Goal: Transaction & Acquisition: Book appointment/travel/reservation

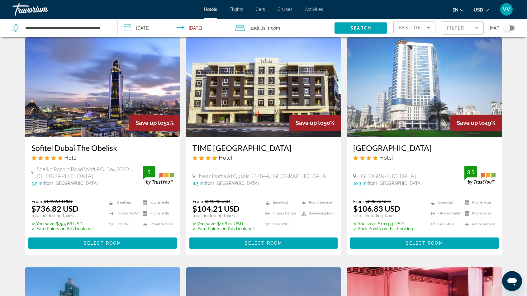
click at [510, 29] on div "Toggle map" at bounding box center [507, 28] width 6 height 6
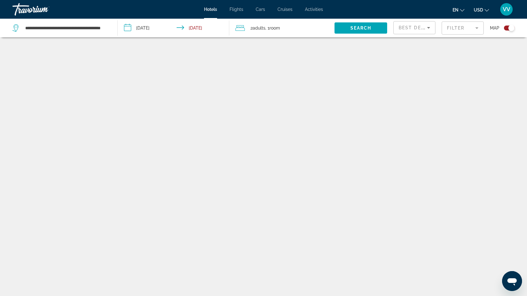
scroll to position [37, 0]
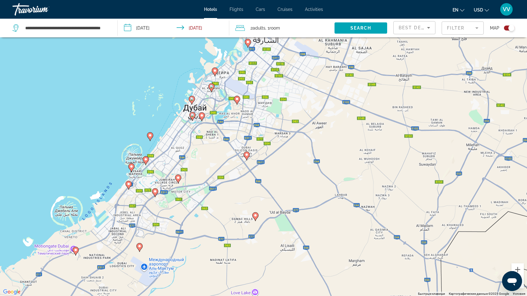
drag, startPoint x: 245, startPoint y: 236, endPoint x: 214, endPoint y: 222, distance: 33.2
click at [214, 222] on div "Чтобы активировать перетаскивание с помощью клавиатуры, нажмите Alt + Ввод. Пос…" at bounding box center [263, 148] width 527 height 296
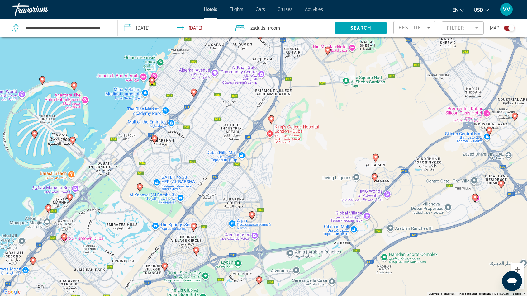
drag, startPoint x: 82, startPoint y: 141, endPoint x: 149, endPoint y: 178, distance: 76.5
click at [149, 178] on div "Чтобы активировать перетаскивание с помощью клавиатуры, нажмите Alt + Ввод. Пос…" at bounding box center [263, 148] width 527 height 296
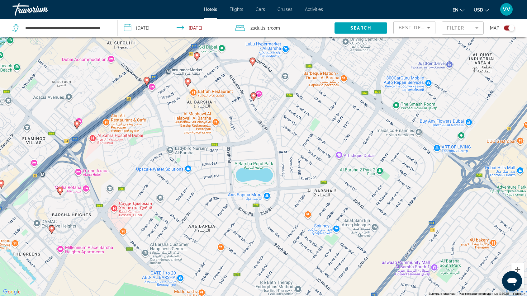
drag, startPoint x: 158, startPoint y: 124, endPoint x: 160, endPoint y: 193, distance: 69.2
click at [160, 193] on div "Чтобы активировать перетаскивание с помощью клавиатуры, нажмите Alt + Ввод. Пос…" at bounding box center [263, 148] width 527 height 296
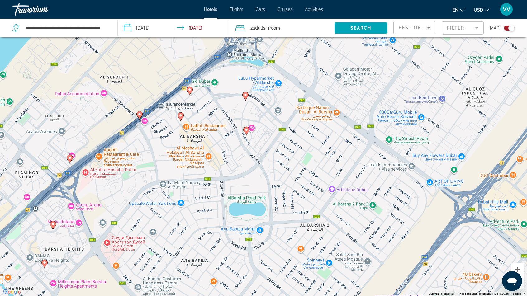
drag, startPoint x: 193, startPoint y: 112, endPoint x: 186, endPoint y: 145, distance: 33.1
click at [186, 145] on div "Чтобы активировать перетаскивание с помощью клавиатуры, нажмите Alt + Ввод. Пос…" at bounding box center [263, 148] width 527 height 296
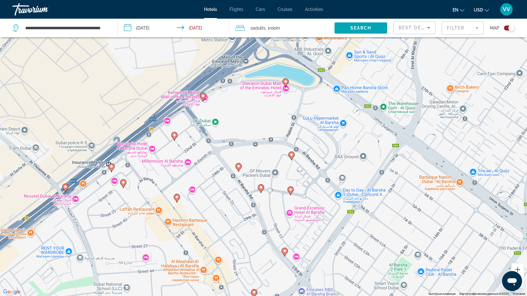
drag, startPoint x: 211, startPoint y: 101, endPoint x: 199, endPoint y: 202, distance: 101.7
click at [199, 202] on div "Чтобы активировать перетаскивание с помощью клавиатуры, нажмите Alt + Ввод. Пос…" at bounding box center [263, 148] width 527 height 296
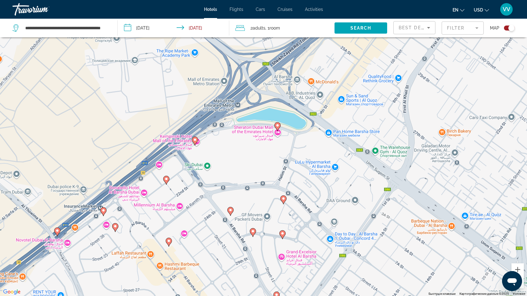
click at [194, 140] on image "Main content" at bounding box center [195, 140] width 4 height 4
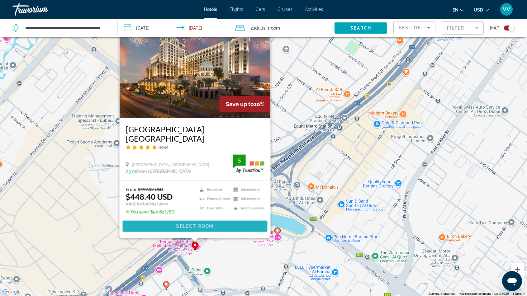
click at [201, 225] on span "Select Room" at bounding box center [194, 226] width 37 height 5
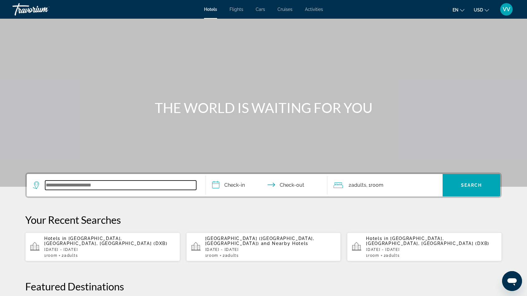
click at [98, 184] on input "Search widget" at bounding box center [120, 185] width 151 height 9
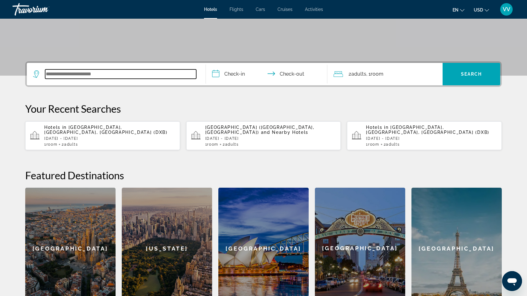
scroll to position [139, 0]
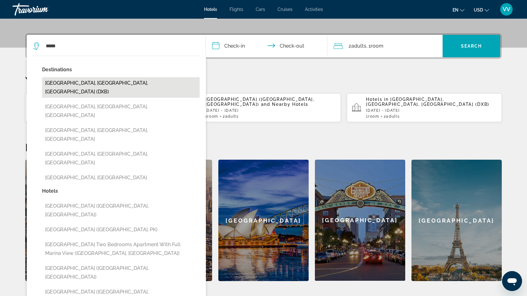
click at [103, 82] on button "[GEOGRAPHIC_DATA], [GEOGRAPHIC_DATA], [GEOGRAPHIC_DATA] (DXB)" at bounding box center [121, 87] width 158 height 21
type input "**********"
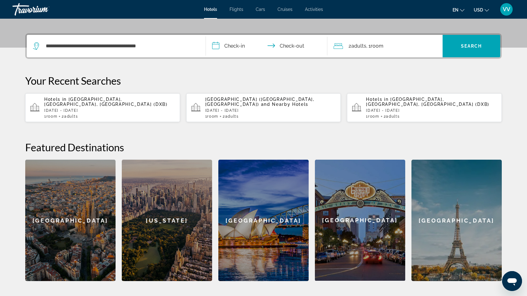
click at [241, 44] on input "**********" at bounding box center [268, 47] width 124 height 24
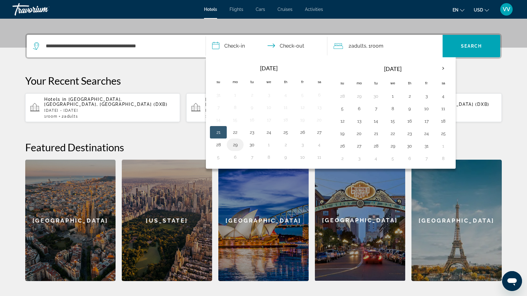
click at [236, 141] on button "29" at bounding box center [235, 145] width 10 height 9
click at [390, 93] on button "1" at bounding box center [393, 96] width 10 height 9
type input "**********"
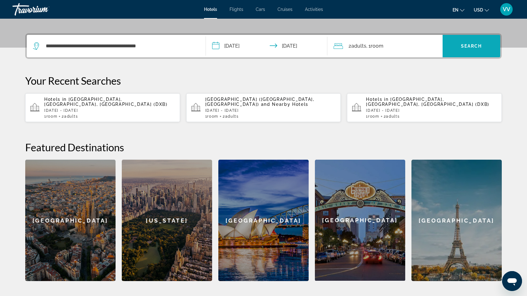
click at [478, 44] on span "Search" at bounding box center [471, 46] width 21 height 5
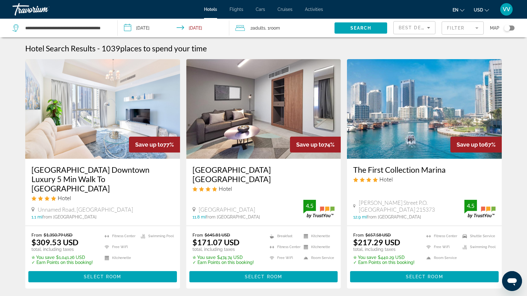
click at [509, 28] on div "Toggle map" at bounding box center [507, 28] width 6 height 6
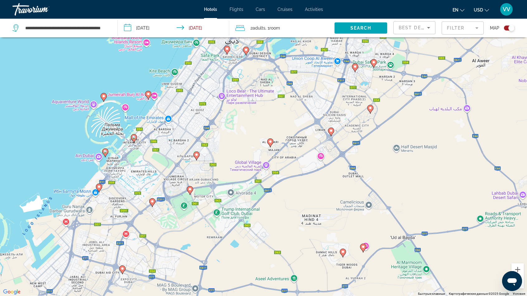
click at [164, 130] on div "Чтобы активировать перетаскивание с помощью клавиатуры, нажмите Alt + Ввод. Пос…" at bounding box center [263, 148] width 527 height 296
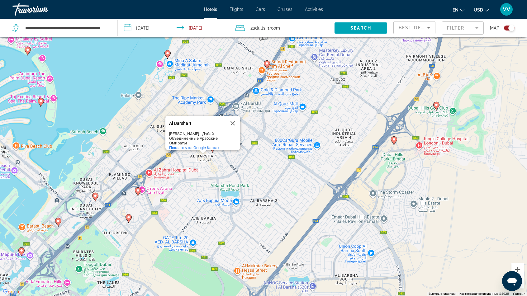
drag, startPoint x: 67, startPoint y: 133, endPoint x: 246, endPoint y: 169, distance: 181.8
click at [246, 169] on div "Чтобы активировать перетаскивание с помощью клавиатуры, нажмите Alt + Ввод. Пос…" at bounding box center [263, 148] width 527 height 296
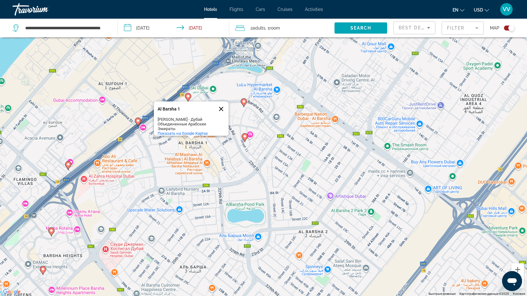
click at [222, 104] on button "Закрыть" at bounding box center [221, 109] width 15 height 15
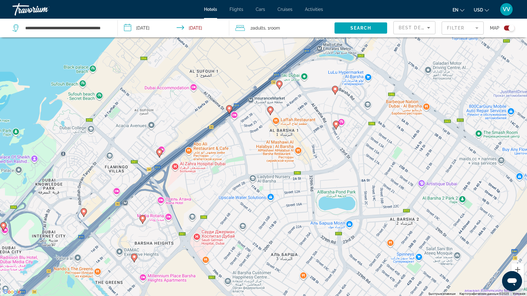
drag, startPoint x: 117, startPoint y: 183, endPoint x: 209, endPoint y: 170, distance: 93.1
click at [209, 170] on div "Чтобы активировать перетаскивание с помощью клавиатуры, нажмите Alt + Ввод. Пос…" at bounding box center [263, 148] width 527 height 296
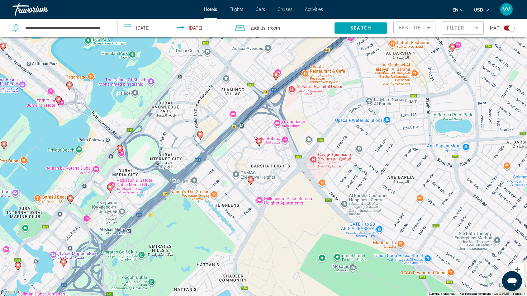
drag, startPoint x: 189, startPoint y: 189, endPoint x: 307, endPoint y: 111, distance: 141.6
click at [307, 111] on div "Чтобы активировать перетаскивание с помощью клавиатуры, нажмите Alt + Ввод. Пос…" at bounding box center [263, 148] width 527 height 296
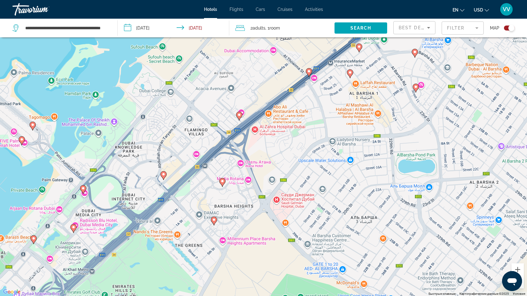
drag, startPoint x: 179, startPoint y: 203, endPoint x: 140, endPoint y: 246, distance: 58.5
click at [140, 246] on div "Чтобы активировать перетаскивание с помощью клавиатуры, нажмите Alt + Ввод. Пос…" at bounding box center [263, 148] width 527 height 296
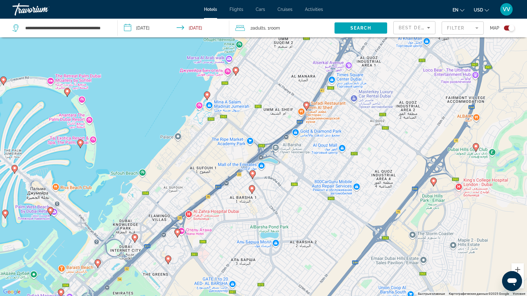
drag, startPoint x: 294, startPoint y: 126, endPoint x: 230, endPoint y: 183, distance: 85.7
click at [230, 183] on div "Чтобы активировать перетаскивание с помощью клавиатуры, нажмите Alt + Ввод. Пос…" at bounding box center [263, 148] width 527 height 296
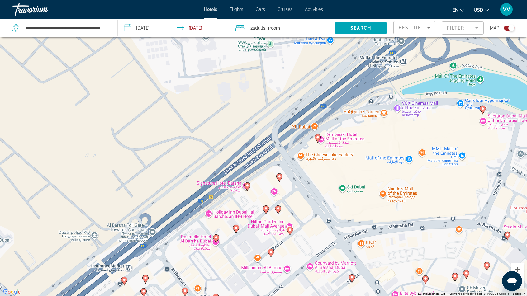
click at [318, 137] on image "Main content" at bounding box center [318, 138] width 4 height 4
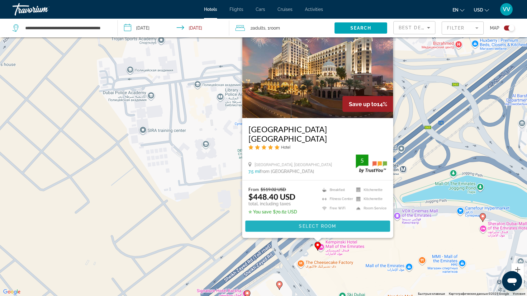
click at [313, 224] on span "Select Room" at bounding box center [317, 226] width 37 height 5
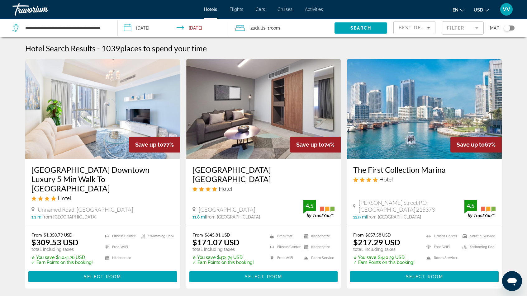
click at [508, 27] on div "Toggle map" at bounding box center [507, 28] width 6 height 6
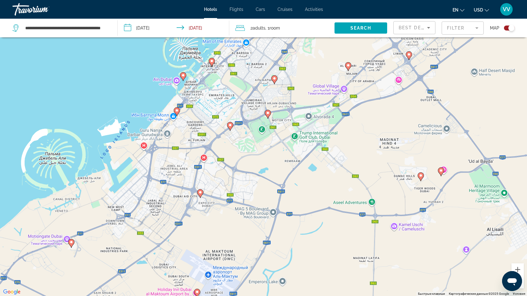
drag, startPoint x: 182, startPoint y: 202, endPoint x: 238, endPoint y: 182, distance: 59.5
click at [238, 182] on div "Чтобы активировать перетаскивание с помощью клавиатуры, нажмите Alt + Ввод. Пос…" at bounding box center [263, 148] width 527 height 296
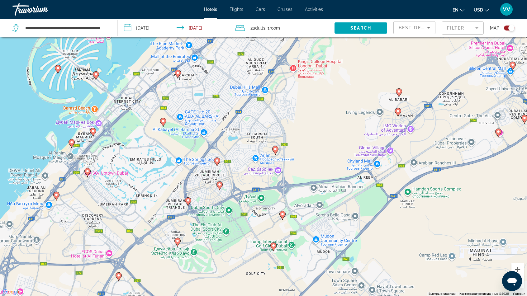
scroll to position [75, 0]
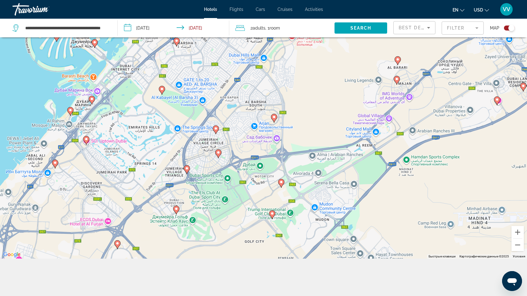
drag, startPoint x: 222, startPoint y: 147, endPoint x: 160, endPoint y: 297, distance: 162.8
click at [160, 222] on html "**********" at bounding box center [263, 73] width 527 height 296
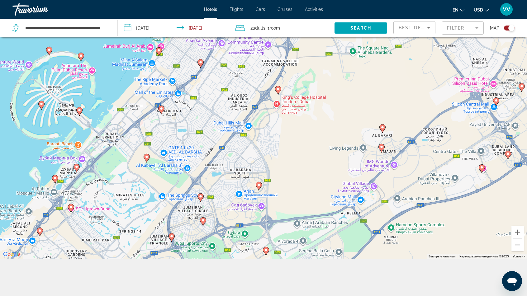
drag, startPoint x: 163, startPoint y: 183, endPoint x: 149, endPoint y: 218, distance: 37.6
click at [149, 218] on div "Чтобы активировать перетаскивание с помощью клавиатуры, нажмите Alt + Ввод. Пос…" at bounding box center [263, 111] width 527 height 296
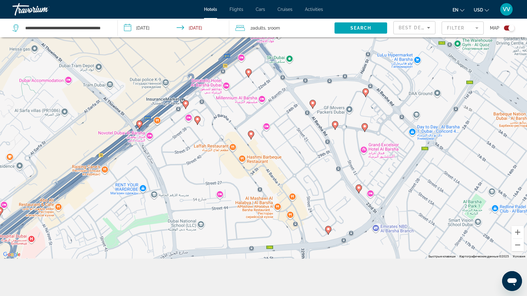
drag, startPoint x: 255, startPoint y: 186, endPoint x: 207, endPoint y: 154, distance: 57.7
click at [207, 155] on div "Чтобы активировать перетаскивание с помощью клавиатуры, нажмите Alt + Ввод. Пос…" at bounding box center [263, 111] width 527 height 296
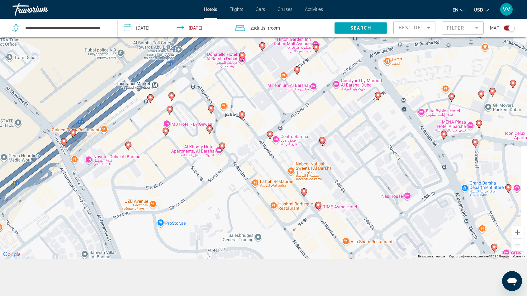
drag, startPoint x: 196, startPoint y: 126, endPoint x: 185, endPoint y: 181, distance: 56.4
click at [185, 181] on div "Чтобы активировать перетаскивание с помощью клавиатуры, нажмите Alt + Ввод. Пос…" at bounding box center [263, 111] width 527 height 296
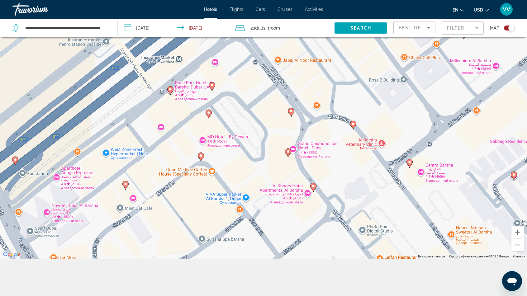
drag, startPoint x: 148, startPoint y: 155, endPoint x: 178, endPoint y: 182, distance: 39.7
click at [180, 181] on div "Чтобы активировать перетаскивание с помощью клавиатуры, нажмите Alt + Ввод. Пос…" at bounding box center [263, 111] width 527 height 296
click at [179, 182] on div "Чтобы активировать перетаскивание с помощью клавиатуры, нажмите Alt + Ввод. Пос…" at bounding box center [263, 111] width 527 height 296
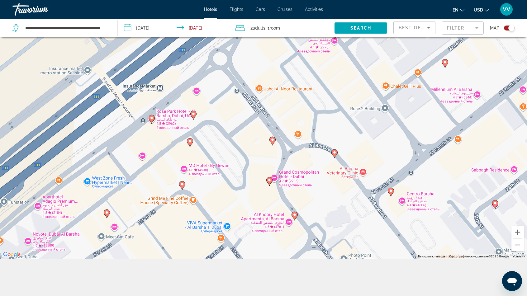
drag, startPoint x: 178, startPoint y: 182, endPoint x: 161, endPoint y: 210, distance: 32.4
click at [161, 210] on div "Чтобы активировать перетаскивание с помощью клавиатуры, нажмите Alt + Ввод. Пос…" at bounding box center [263, 111] width 527 height 296
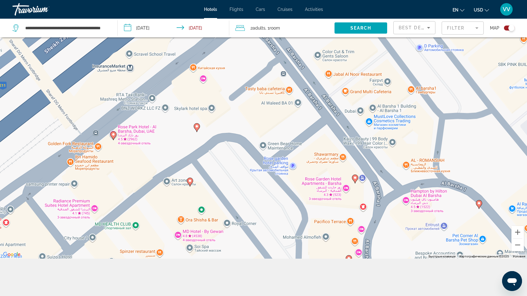
drag, startPoint x: 186, startPoint y: 139, endPoint x: 207, endPoint y: 214, distance: 77.6
click at [207, 214] on div "Чтобы активировать перетаскивание с помощью клавиатуры, нажмите Alt + Ввод. Пос…" at bounding box center [263, 111] width 527 height 296
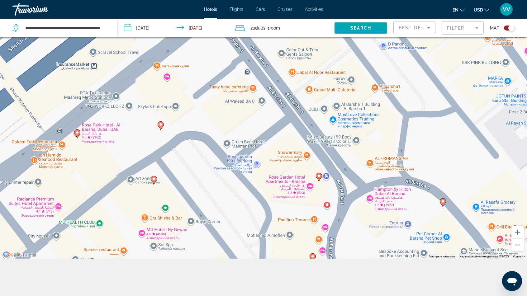
drag, startPoint x: 170, startPoint y: 170, endPoint x: 134, endPoint y: 168, distance: 35.9
click at [134, 168] on div "Чтобы активировать перетаскивание с помощью клавиатуры, нажмите Alt + Ввод. Пос…" at bounding box center [263, 111] width 527 height 296
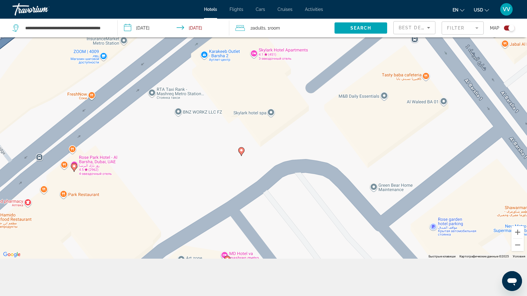
drag, startPoint x: 120, startPoint y: 128, endPoint x: 167, endPoint y: 173, distance: 65.0
click at [167, 173] on div "Чтобы активировать перетаскивание с помощью клавиатуры, нажмите Alt + Ввод. Пос…" at bounding box center [263, 111] width 527 height 296
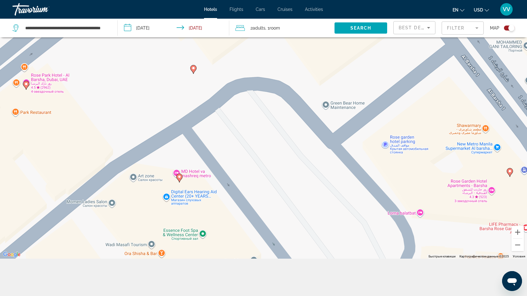
drag, startPoint x: 167, startPoint y: 173, endPoint x: 119, endPoint y: 91, distance: 95.0
click at [119, 91] on div "Чтобы активировать перетаскивание с помощью клавиатуры, нажмите Alt + Ввод. Пос…" at bounding box center [263, 111] width 527 height 296
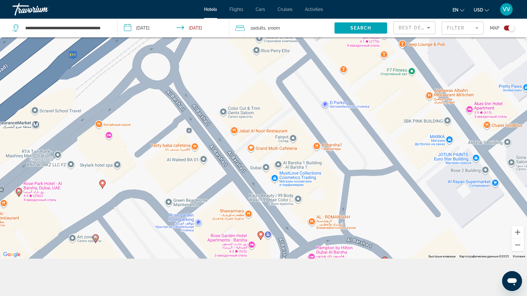
drag, startPoint x: 211, startPoint y: 156, endPoint x: 144, endPoint y: 254, distance: 118.2
click at [144, 254] on div "Чтобы активировать перетаскивание с помощью клавиатуры, нажмите Alt + Ввод. Пос…" at bounding box center [263, 111] width 527 height 296
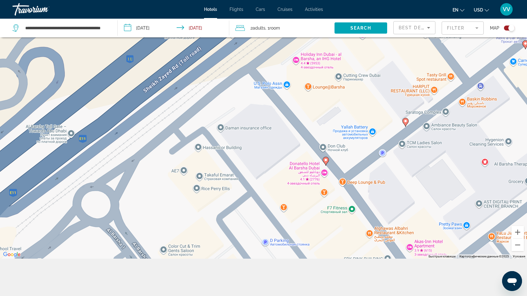
drag, startPoint x: 162, startPoint y: 172, endPoint x: 103, endPoint y: 308, distance: 148.5
click at [103, 222] on html "**********" at bounding box center [263, 73] width 527 height 296
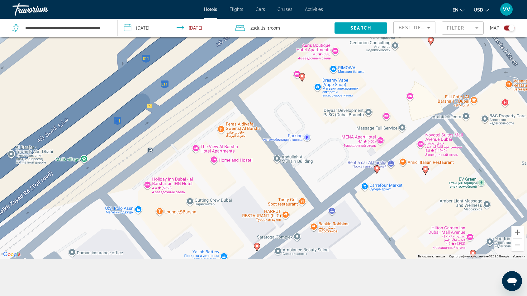
drag, startPoint x: 351, startPoint y: 126, endPoint x: 202, endPoint y: 248, distance: 192.8
click at [203, 249] on div "Чтобы активировать перетаскивание с помощью клавиатуры, нажмите Alt + Ввод. Пос…" at bounding box center [263, 111] width 527 height 296
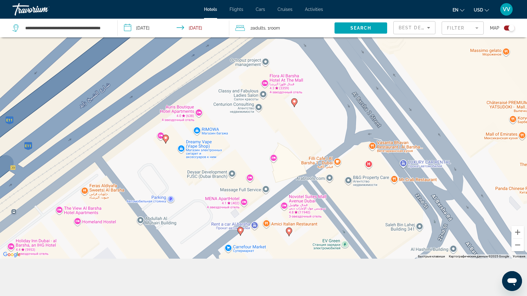
drag, startPoint x: 278, startPoint y: 179, endPoint x: 156, endPoint y: 225, distance: 129.8
click at [154, 227] on div "Чтобы активировать перетаскивание с помощью клавиатуры, нажмите Alt + Ввод. Пос…" at bounding box center [263, 111] width 527 height 296
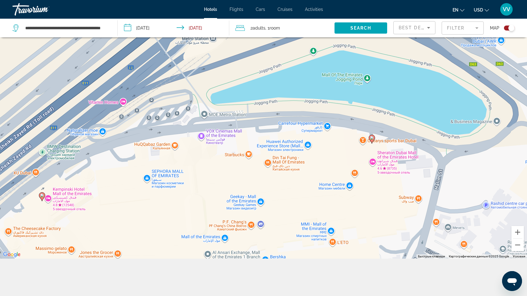
drag, startPoint x: 368, startPoint y: 122, endPoint x: 316, endPoint y: 152, distance: 60.2
click at [316, 154] on div "Чтобы активировать перетаскивание с помощью клавиатуры, нажмите Alt + Ввод. Пос…" at bounding box center [263, 111] width 527 height 296
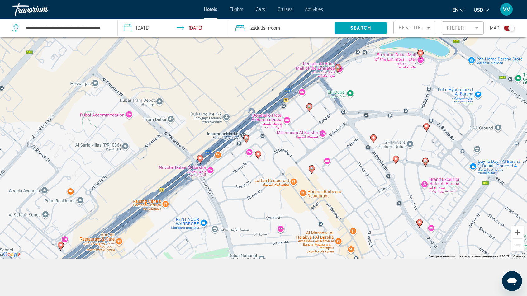
drag, startPoint x: 213, startPoint y: 185, endPoint x: 304, endPoint y: 103, distance: 122.9
click at [304, 103] on div "Чтобы активировать перетаскивание с помощью клавиатуры, нажмите Alt + Ввод. Пос…" at bounding box center [263, 111] width 527 height 296
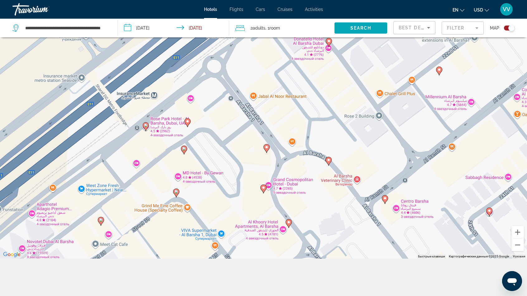
drag, startPoint x: 205, startPoint y: 136, endPoint x: 276, endPoint y: 120, distance: 73.5
click at [276, 120] on div "Чтобы активировать перетаскивание с помощью клавиатуры, нажмите Alt + Ввод. Пос…" at bounding box center [263, 111] width 527 height 296
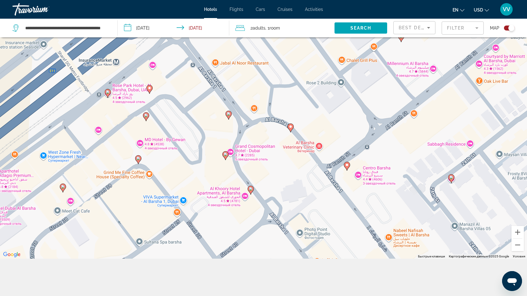
drag, startPoint x: 354, startPoint y: 209, endPoint x: 305, endPoint y: 174, distance: 60.3
click at [306, 175] on div "Чтобы активировать перетаскивание с помощью клавиатуры, нажмите Alt + Ввод. Пос…" at bounding box center [263, 111] width 527 height 296
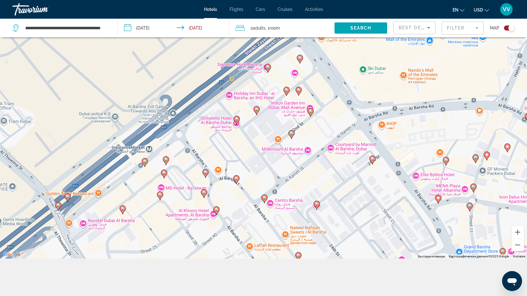
drag, startPoint x: 316, startPoint y: 127, endPoint x: 285, endPoint y: 165, distance: 49.0
click at [285, 165] on div "Чтобы активировать перетаскивание с помощью клавиатуры, нажмите Alt + Ввод. Пос…" at bounding box center [263, 111] width 527 height 296
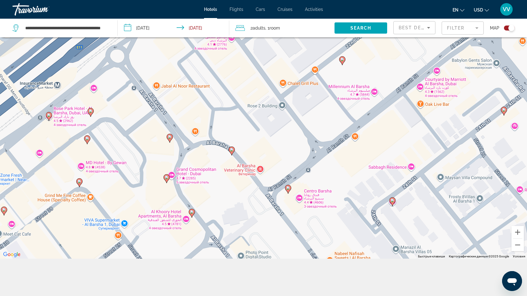
click at [166, 177] on image "Main content" at bounding box center [167, 178] width 4 height 4
click at [167, 176] on image "Main content" at bounding box center [167, 178] width 4 height 4
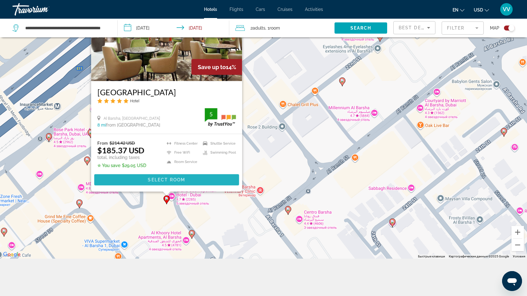
click at [168, 179] on span "Select Room" at bounding box center [166, 180] width 37 height 5
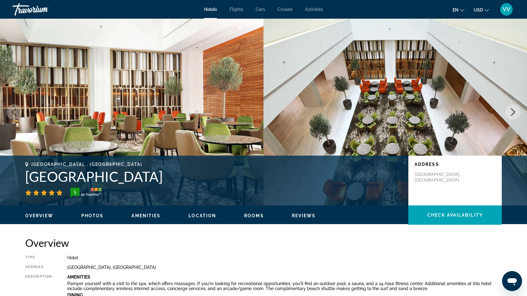
click at [145, 97] on img "Main content" at bounding box center [132, 112] width 264 height 187
click at [509, 111] on icon "Next image" at bounding box center [512, 111] width 7 height 7
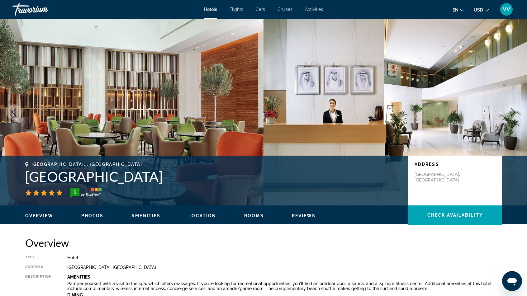
click at [509, 111] on icon "Next image" at bounding box center [512, 111] width 7 height 7
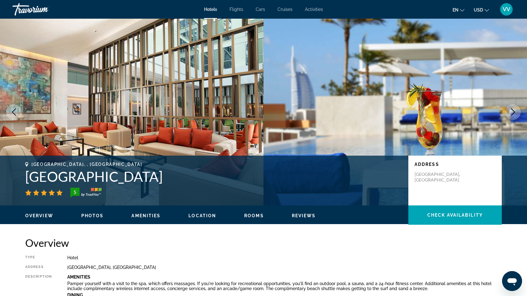
click at [509, 112] on button "Next image" at bounding box center [513, 112] width 16 height 16
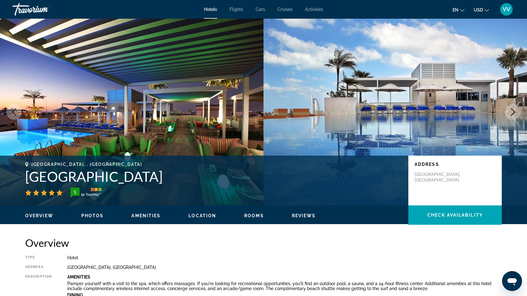
click at [508, 114] on button "Next image" at bounding box center [513, 112] width 16 height 16
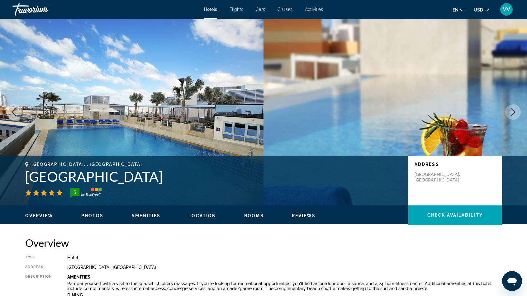
click at [509, 114] on icon "Next image" at bounding box center [512, 111] width 7 height 7
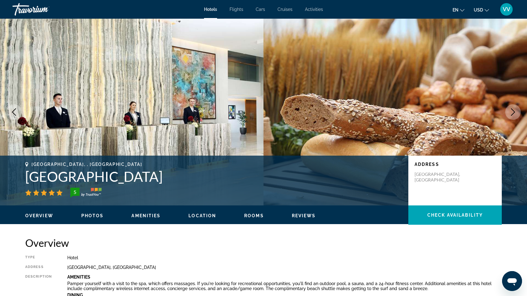
click at [510, 114] on icon "Next image" at bounding box center [512, 111] width 7 height 7
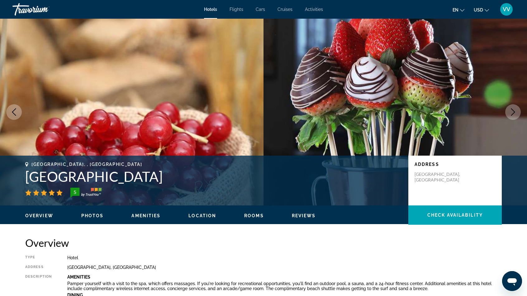
click at [511, 114] on icon "Next image" at bounding box center [512, 111] width 7 height 7
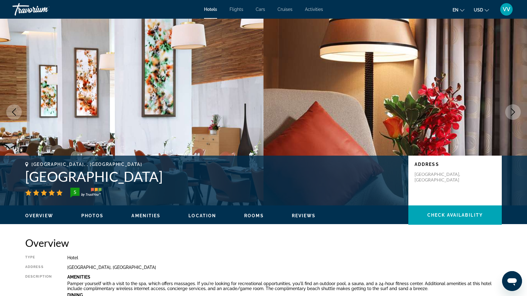
click at [511, 114] on icon "Next image" at bounding box center [512, 111] width 7 height 7
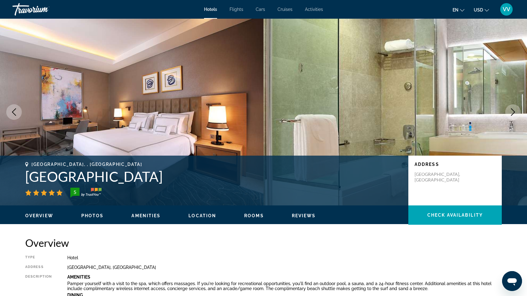
click at [511, 114] on icon "Next image" at bounding box center [512, 111] width 7 height 7
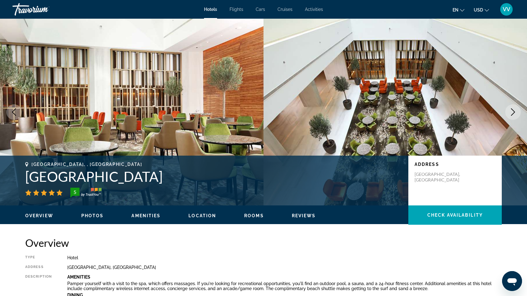
click at [511, 114] on icon "Next image" at bounding box center [512, 111] width 7 height 7
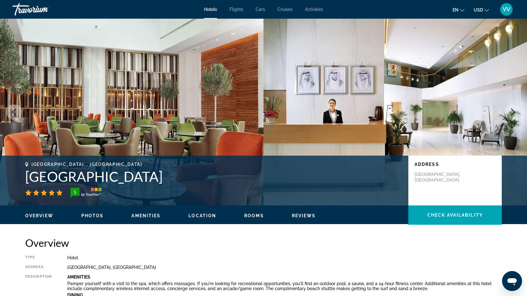
click at [511, 114] on icon "Next image" at bounding box center [512, 111] width 7 height 7
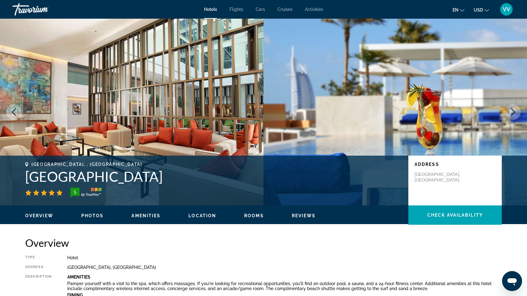
click at [511, 114] on icon "Next image" at bounding box center [512, 111] width 7 height 7
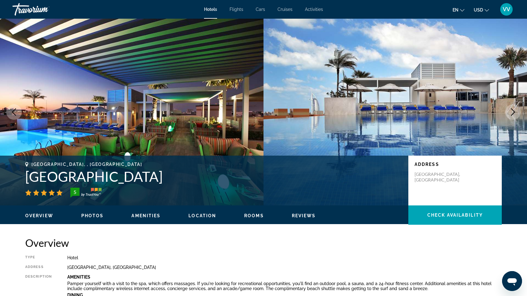
click at [512, 114] on icon "Next image" at bounding box center [512, 111] width 7 height 7
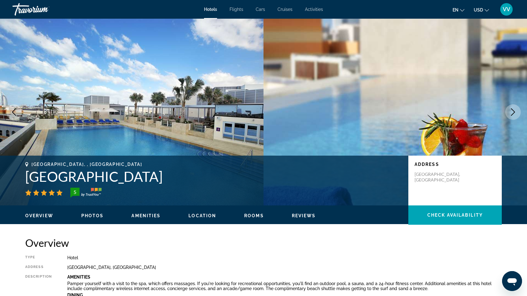
click at [512, 114] on icon "Next image" at bounding box center [512, 111] width 7 height 7
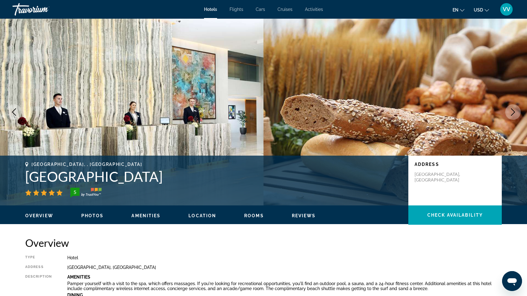
click at [512, 114] on icon "Next image" at bounding box center [512, 111] width 7 height 7
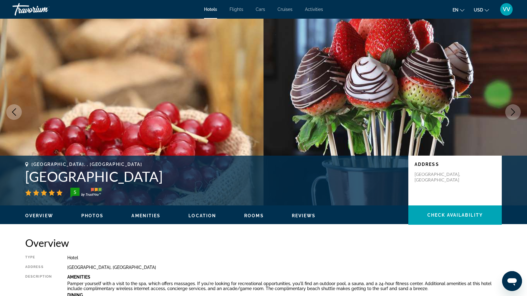
click at [513, 114] on icon "Next image" at bounding box center [513, 111] width 4 height 7
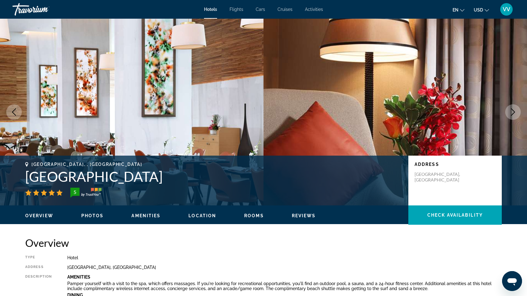
click at [513, 114] on icon "Next image" at bounding box center [513, 111] width 4 height 7
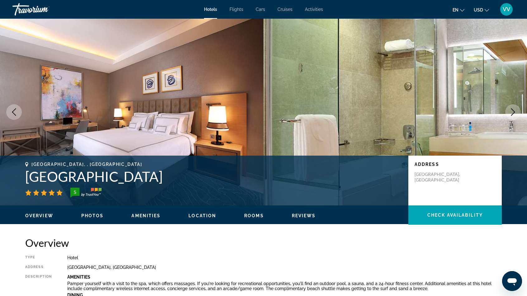
click at [513, 114] on icon "Next image" at bounding box center [513, 111] width 4 height 7
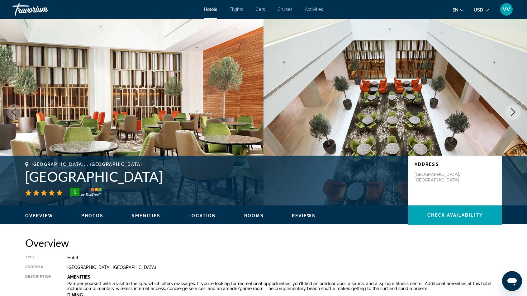
click at [513, 114] on icon "Next image" at bounding box center [513, 111] width 4 height 7
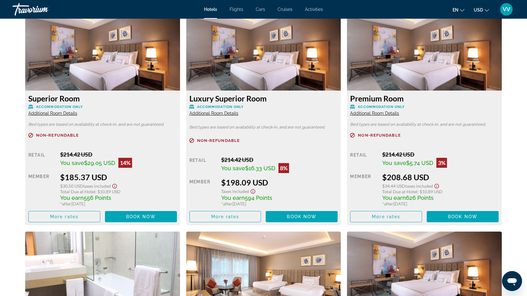
scroll to position [873, 0]
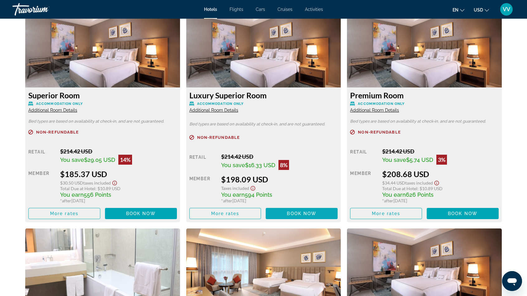
click at [296, 213] on span "Book now" at bounding box center [302, 213] width 30 height 5
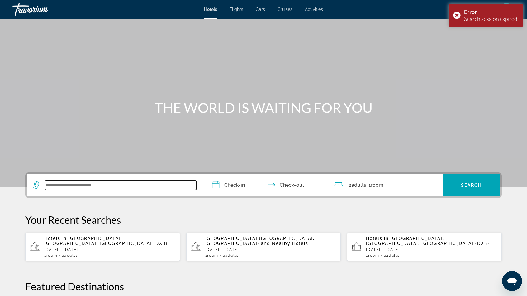
click at [54, 186] on input "Search widget" at bounding box center [120, 185] width 151 height 9
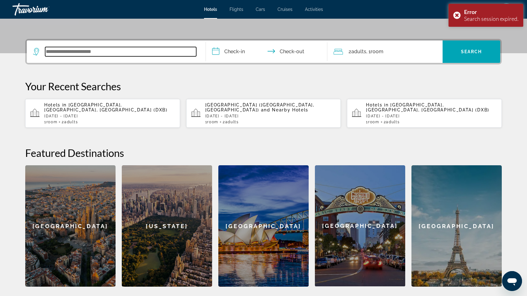
scroll to position [139, 0]
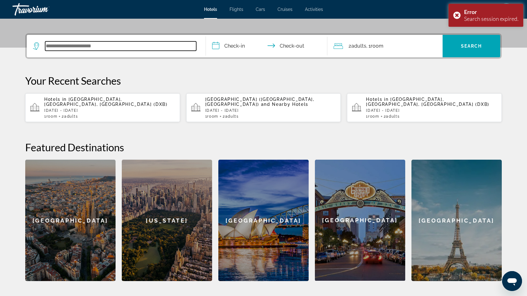
type input "*"
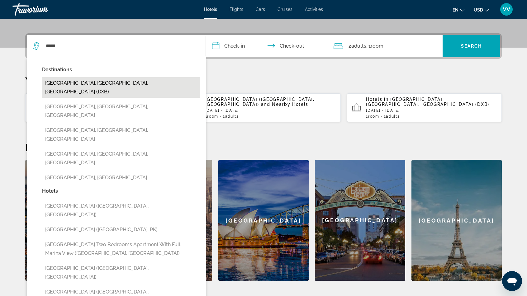
click at [87, 86] on button "[GEOGRAPHIC_DATA], [GEOGRAPHIC_DATA], [GEOGRAPHIC_DATA] (DXB)" at bounding box center [121, 87] width 158 height 21
type input "**********"
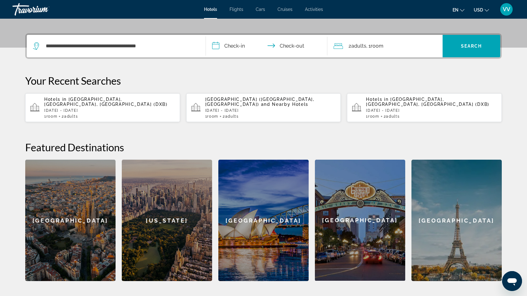
click at [225, 49] on input "**********" at bounding box center [268, 47] width 124 height 24
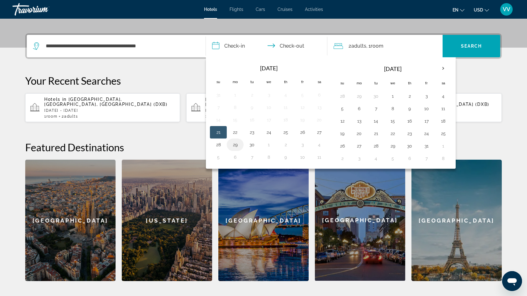
click at [236, 143] on button "29" at bounding box center [235, 145] width 10 height 9
click at [388, 94] on button "1" at bounding box center [393, 96] width 10 height 9
type input "**********"
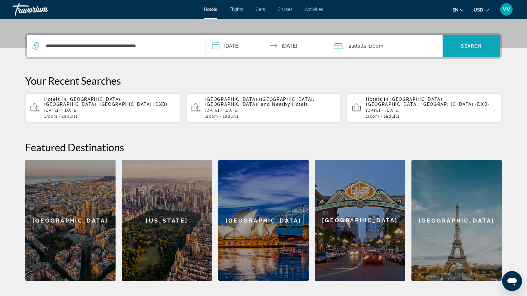
click at [469, 48] on span "Search" at bounding box center [471, 46] width 21 height 5
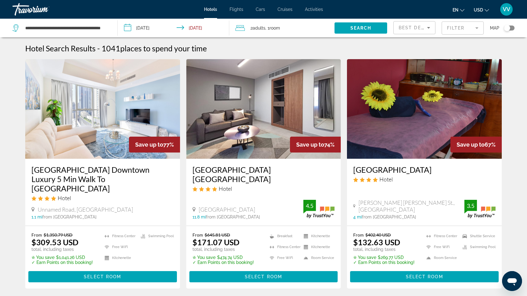
click at [508, 29] on div "Toggle map" at bounding box center [507, 28] width 6 height 6
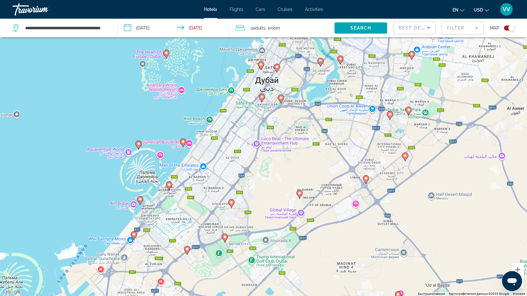
drag, startPoint x: 221, startPoint y: 181, endPoint x: 329, endPoint y: 172, distance: 108.8
click at [329, 172] on div "Чтобы активировать перетаскивание с помощью клавиатуры, нажмите Alt + Ввод. Пос…" at bounding box center [263, 148] width 527 height 296
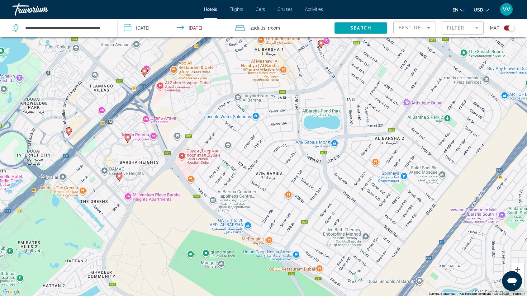
drag, startPoint x: 295, startPoint y: 127, endPoint x: 261, endPoint y: 233, distance: 111.6
click at [261, 233] on div "Чтобы активировать перетаскивание с помощью клавиатуры, нажмите Alt + Ввод. Пос…" at bounding box center [263, 148] width 527 height 296
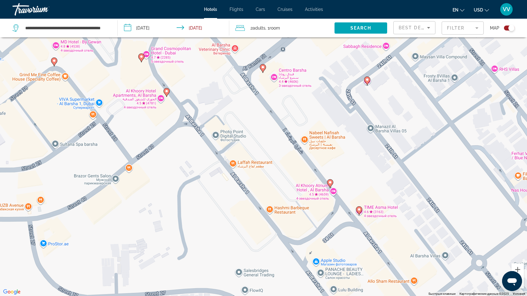
drag, startPoint x: 236, startPoint y: 146, endPoint x: 360, endPoint y: 308, distance: 204.7
click at [360, 259] on html "**********" at bounding box center [263, 111] width 527 height 296
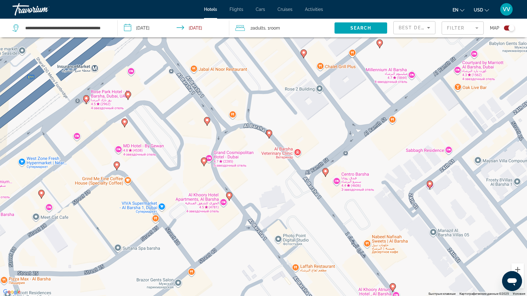
drag, startPoint x: 214, startPoint y: 146, endPoint x: 269, endPoint y: 231, distance: 101.6
click at [269, 232] on div "Чтобы активировать перетаскивание с помощью клавиатуры, нажмите Alt + Ввод. Пос…" at bounding box center [263, 148] width 527 height 296
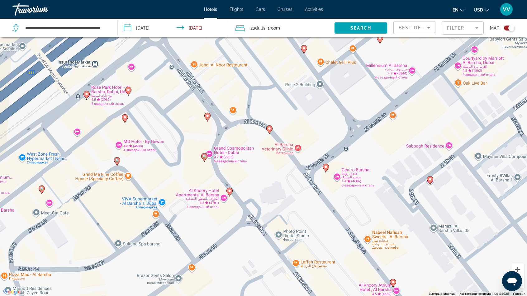
click at [204, 156] on image "Main content" at bounding box center [205, 157] width 4 height 4
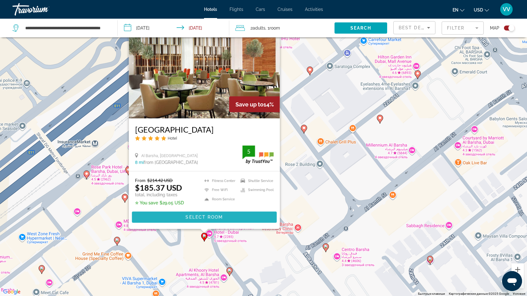
click at [196, 218] on span "Select Room" at bounding box center [204, 217] width 37 height 5
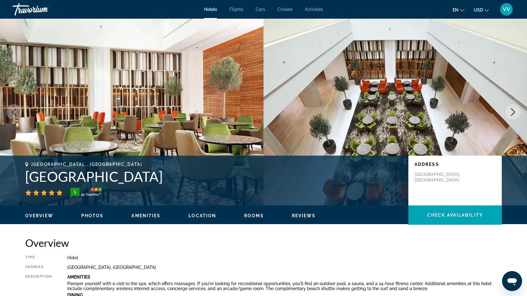
click at [519, 111] on button "Next image" at bounding box center [513, 112] width 16 height 16
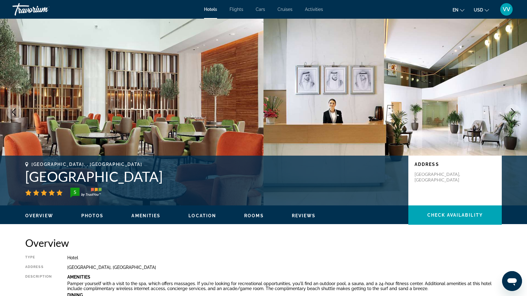
click at [518, 115] on button "Next image" at bounding box center [513, 112] width 16 height 16
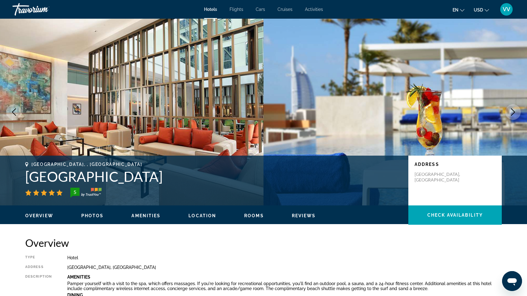
click at [514, 108] on button "Next image" at bounding box center [513, 112] width 16 height 16
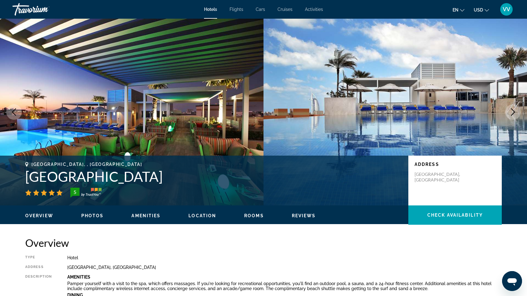
click at [513, 110] on icon "Next image" at bounding box center [513, 111] width 4 height 7
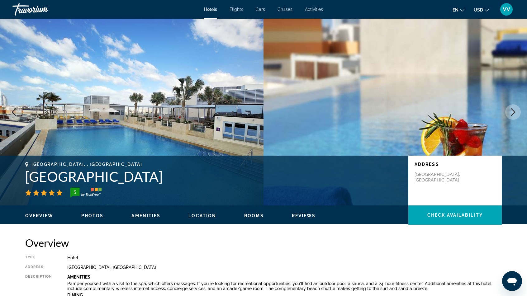
click at [497, 132] on img "Main content" at bounding box center [396, 112] width 264 height 187
click at [516, 110] on icon "Next image" at bounding box center [512, 111] width 7 height 7
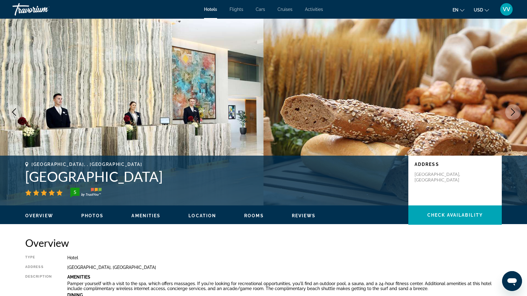
click at [515, 109] on icon "Next image" at bounding box center [512, 111] width 7 height 7
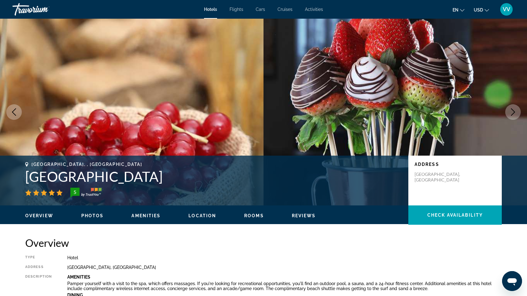
click at [517, 112] on button "Next image" at bounding box center [513, 112] width 16 height 16
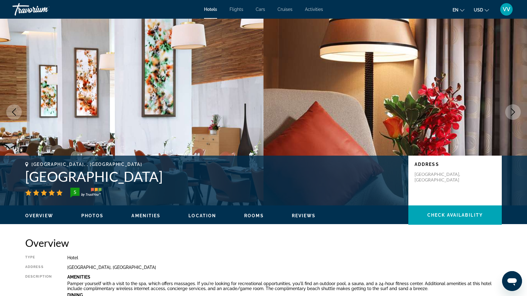
click at [487, 102] on img "Main content" at bounding box center [396, 112] width 264 height 187
click at [508, 111] on button "Next image" at bounding box center [513, 112] width 16 height 16
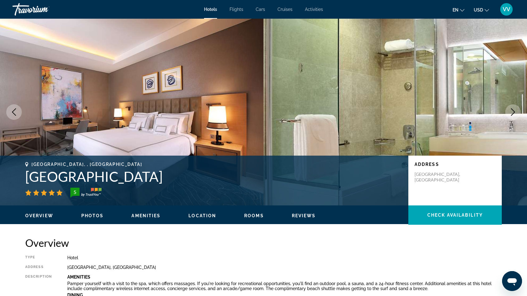
click at [512, 111] on icon "Next image" at bounding box center [512, 111] width 7 height 7
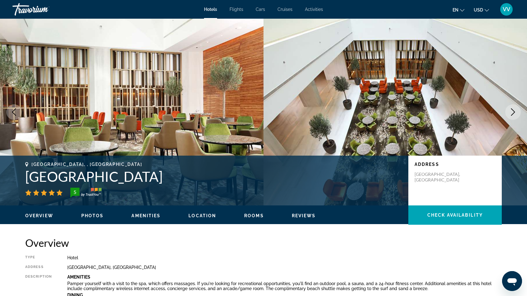
click at [9, 112] on button "Previous image" at bounding box center [14, 112] width 16 height 16
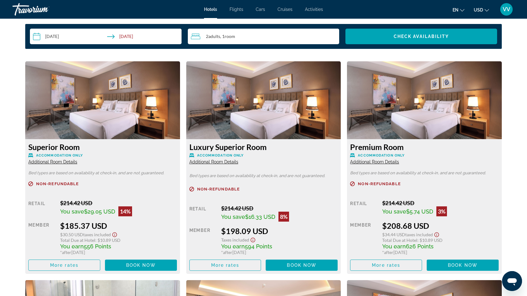
scroll to position [810, 0]
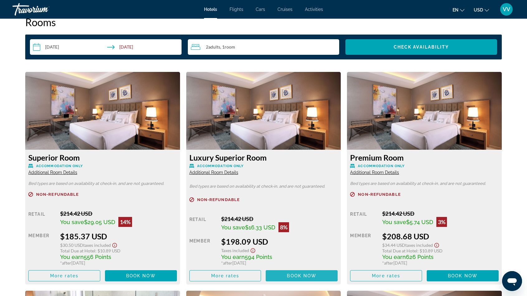
click at [290, 275] on span "Book now" at bounding box center [302, 276] width 30 height 5
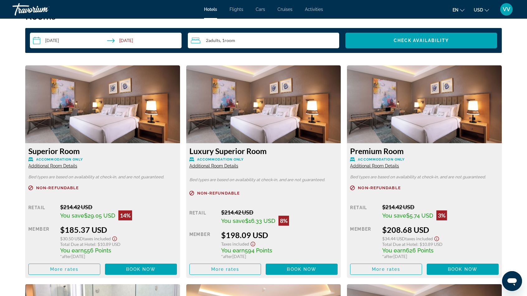
scroll to position [812, 0]
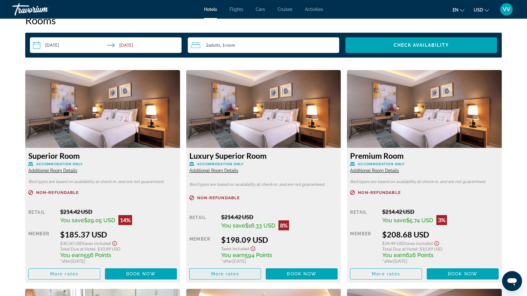
click at [208, 277] on span "Main content" at bounding box center [225, 274] width 71 height 15
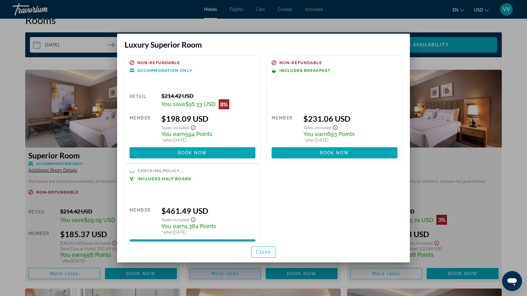
scroll to position [0, 0]
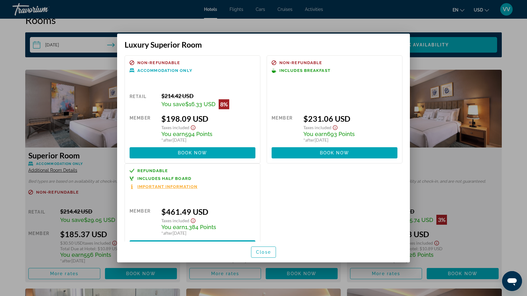
click at [481, 210] on div at bounding box center [263, 148] width 527 height 296
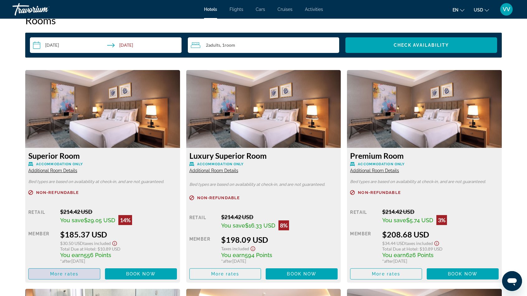
click at [47, 277] on span "Main content" at bounding box center [64, 274] width 71 height 15
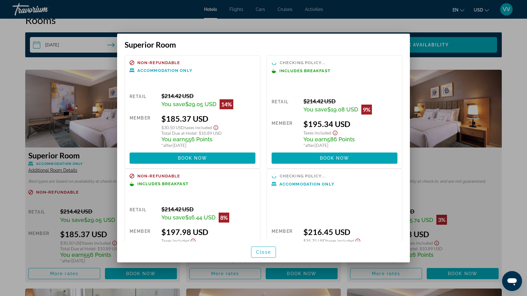
click at [520, 185] on div at bounding box center [263, 148] width 527 height 296
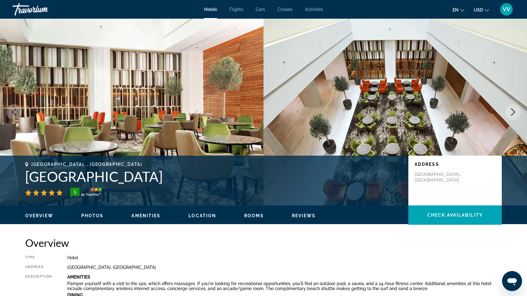
scroll to position [812, 0]
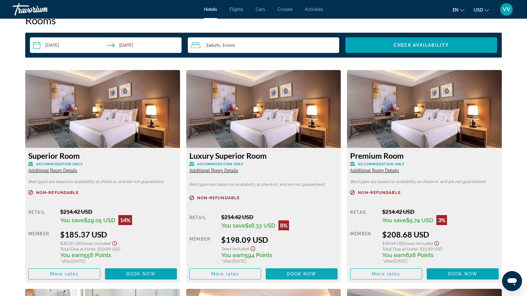
click at [279, 272] on span "Main content" at bounding box center [302, 274] width 72 height 15
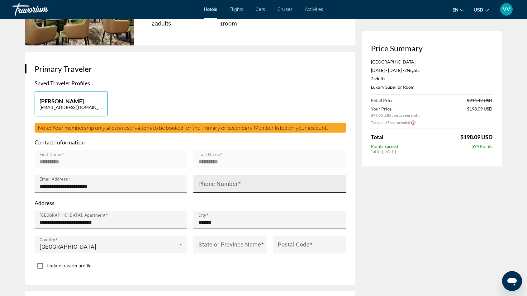
scroll to position [93, 0]
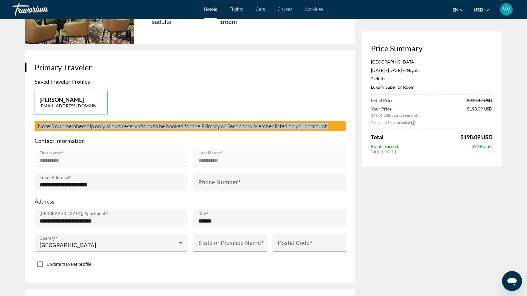
drag, startPoint x: 31, startPoint y: 124, endPoint x: 337, endPoint y: 128, distance: 306.7
click at [337, 128] on div "**********" at bounding box center [190, 166] width 330 height 233
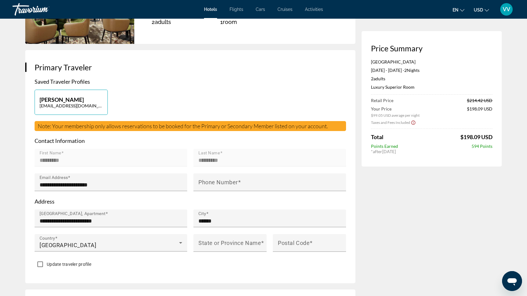
click at [213, 68] on h3 "Primary Traveler" at bounding box center [191, 67] width 312 height 9
click at [213, 181] on mat-label "Phone Number" at bounding box center [218, 182] width 40 height 7
click at [213, 181] on input "Phone Number" at bounding box center [271, 184] width 146 height 7
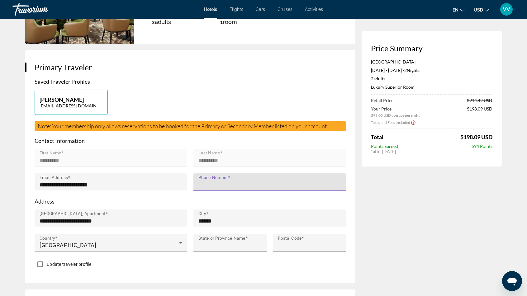
type input "**********"
type input "******"
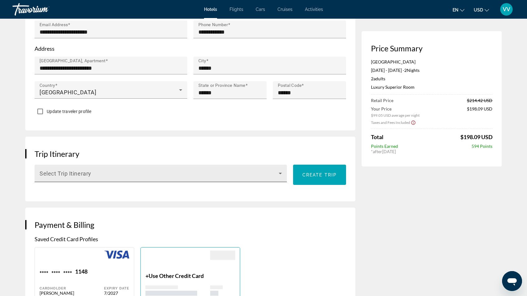
scroll to position [249, 0]
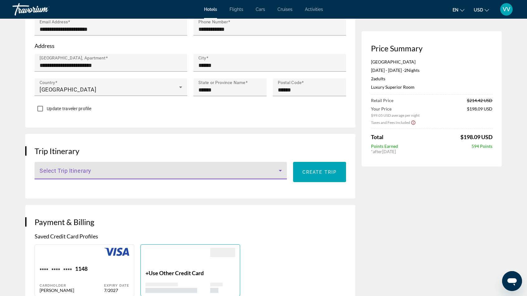
click at [194, 172] on span "Main content" at bounding box center [159, 173] width 239 height 7
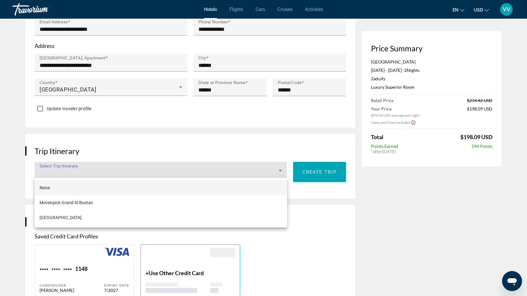
click at [99, 169] on div at bounding box center [263, 148] width 527 height 296
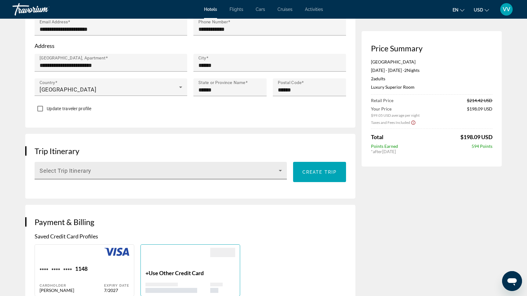
click at [97, 170] on span "Main content" at bounding box center [159, 173] width 239 height 7
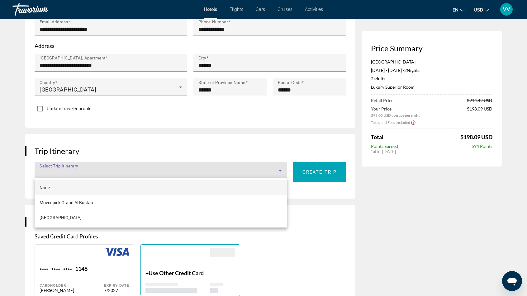
click at [92, 166] on div at bounding box center [263, 148] width 527 height 296
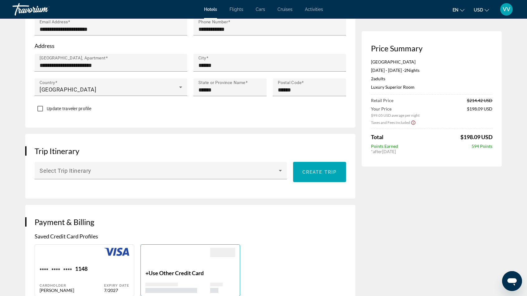
click at [92, 166] on div "Select Trip Itinerary" at bounding box center [161, 170] width 242 height 17
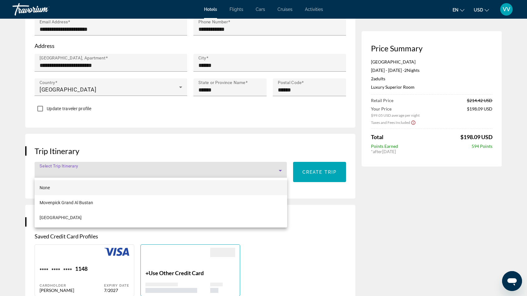
click at [315, 170] on div at bounding box center [263, 148] width 527 height 296
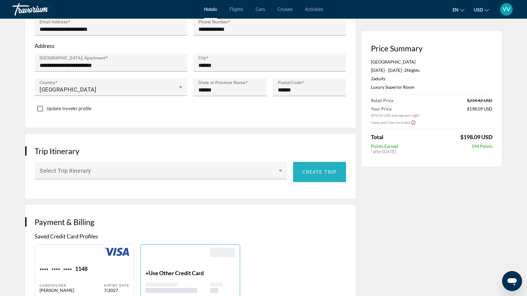
click at [315, 170] on span "Create trip" at bounding box center [320, 172] width 34 height 5
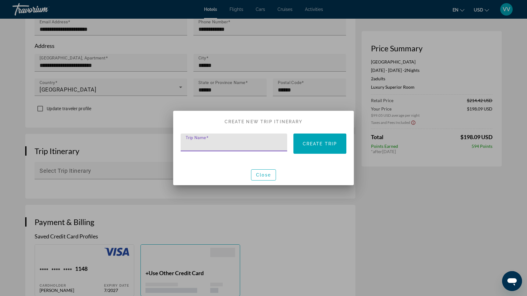
click at [229, 142] on input "Trip Name" at bounding box center [236, 144] width 100 height 7
type input "*"
type input "**********"
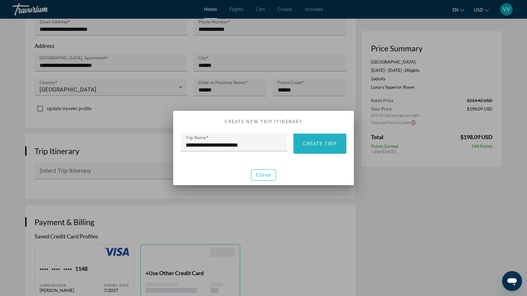
click at [333, 144] on span "Create trip" at bounding box center [320, 143] width 34 height 5
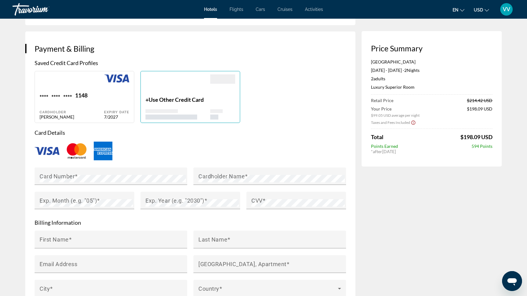
scroll to position [436, 0]
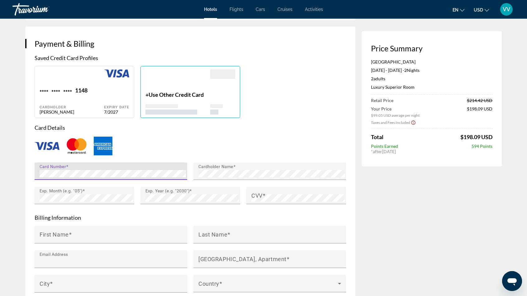
type input "**********"
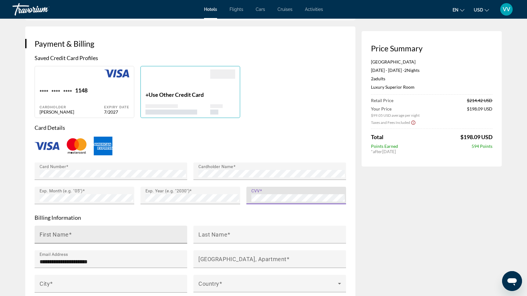
click at [87, 234] on input "First Name" at bounding box center [113, 237] width 146 height 7
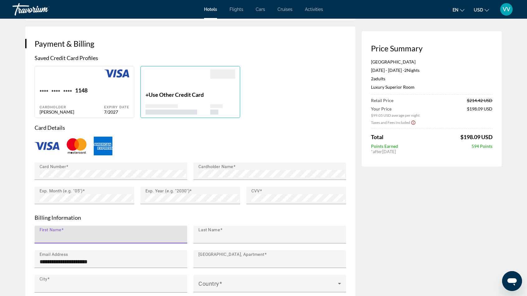
type input "*********"
type input "**********"
type input "**"
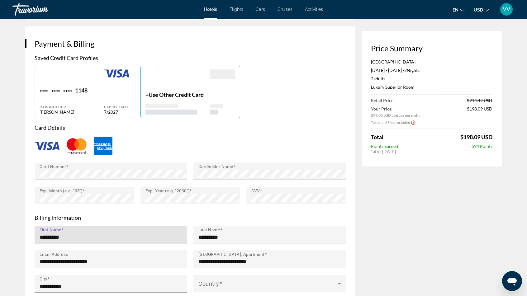
type input "*****"
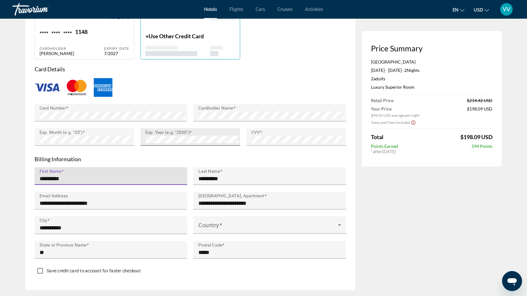
scroll to position [499, 0]
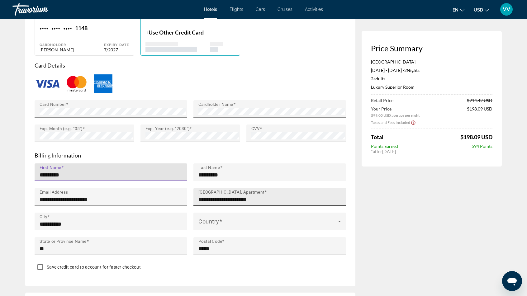
click at [280, 199] on input "**********" at bounding box center [271, 199] width 146 height 7
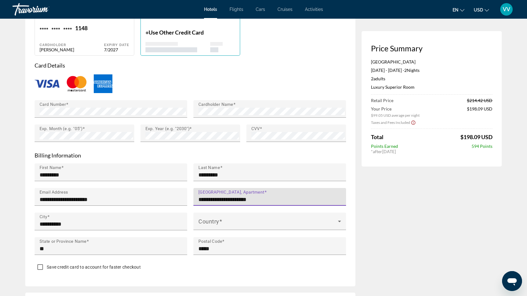
type input "**********"
click at [245, 220] on span "Main content" at bounding box center [268, 223] width 140 height 7
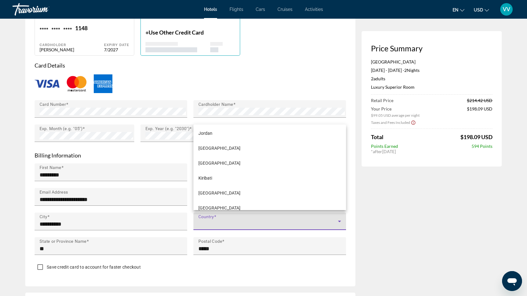
scroll to position [1714, 0]
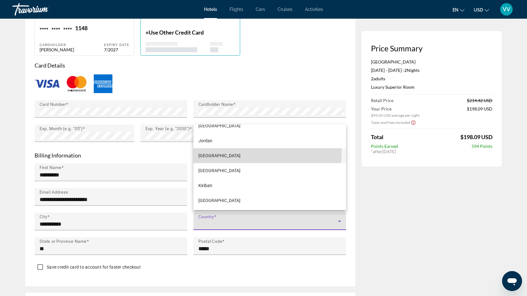
click at [232, 152] on mat-option "[GEOGRAPHIC_DATA]" at bounding box center [270, 155] width 153 height 15
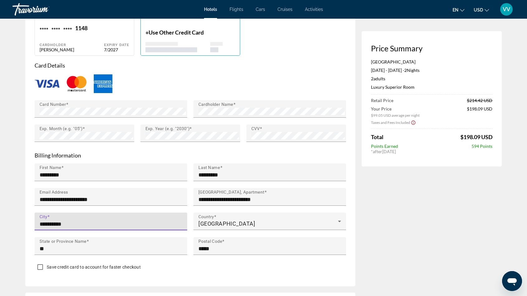
click at [100, 221] on input "**********" at bounding box center [113, 224] width 146 height 7
type input "******"
click at [72, 245] on input "**" at bounding box center [113, 248] width 146 height 7
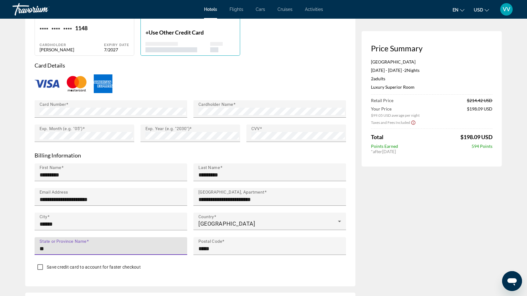
type input "******"
drag, startPoint x: 40, startPoint y: 237, endPoint x: 86, endPoint y: 237, distance: 46.1
click at [86, 239] on mat-label "State or Province Name" at bounding box center [63, 241] width 47 height 5
click at [86, 245] on input "******" at bounding box center [113, 248] width 146 height 7
drag, startPoint x: 40, startPoint y: 238, endPoint x: 88, endPoint y: 238, distance: 47.7
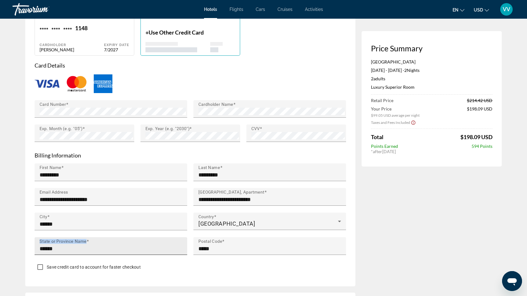
click at [88, 239] on label "State or Province Name" at bounding box center [64, 241] width 49 height 5
click at [88, 245] on input "******" at bounding box center [113, 248] width 146 height 7
click at [271, 266] on div "Save credit card to account for faster checkout" at bounding box center [191, 268] width 312 height 12
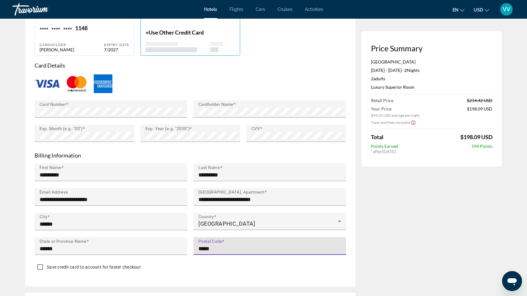
click at [219, 245] on input "*****" at bounding box center [271, 248] width 146 height 7
type input "******"
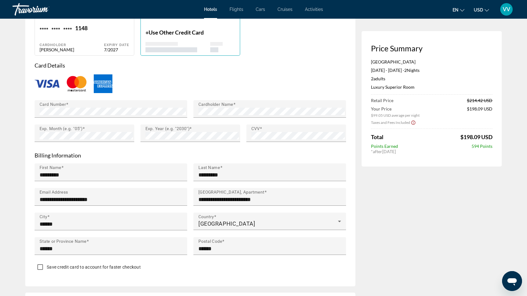
click at [399, 237] on div "Price Summary Grand Cosmopolitan Hotel [DATE] - [DATE] - 2 Night Nights 2 Adult…" at bounding box center [432, 35] width 140 height 974
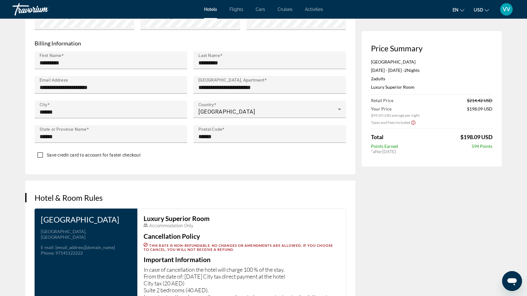
scroll to position [623, 0]
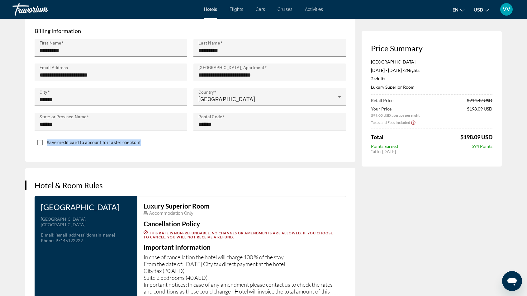
drag, startPoint x: 46, startPoint y: 137, endPoint x: 144, endPoint y: 146, distance: 98.2
click at [145, 146] on div "Save credit card to account for faster checkout" at bounding box center [191, 143] width 312 height 12
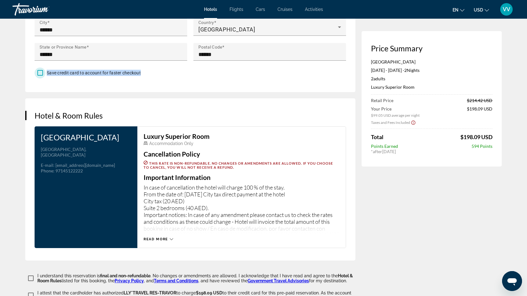
scroll to position [717, 0]
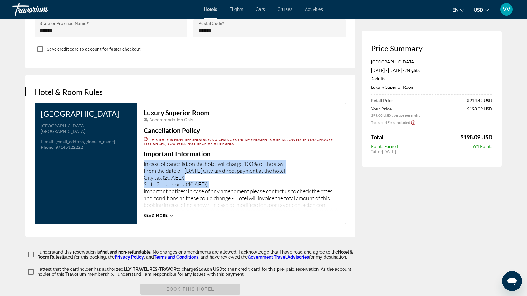
drag, startPoint x: 142, startPoint y: 161, endPoint x: 227, endPoint y: 179, distance: 87.7
click at [227, 179] on div "Luxury Superior Room Accommodation Only Cancellation Policy This rate is non-re…" at bounding box center [241, 164] width 209 height 122
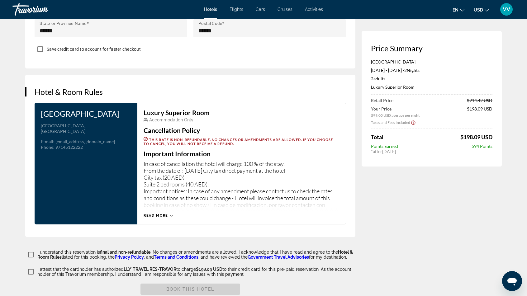
click at [163, 214] on span "Read more" at bounding box center [156, 216] width 25 height 4
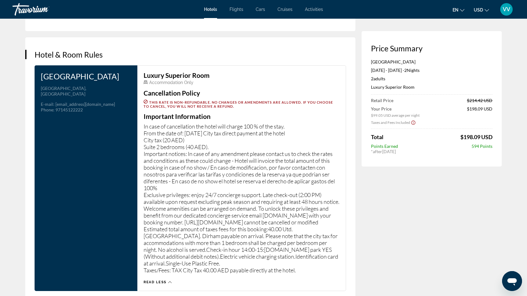
scroll to position [779, 0]
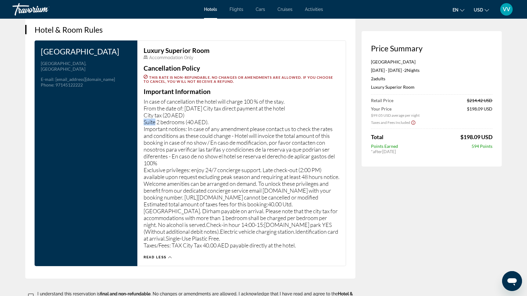
drag, startPoint x: 145, startPoint y: 119, endPoint x: 156, endPoint y: 122, distance: 11.5
click at [156, 122] on p "In case of cancellation the hotel will charge 100 % of the stay. From the date …" at bounding box center [242, 173] width 196 height 151
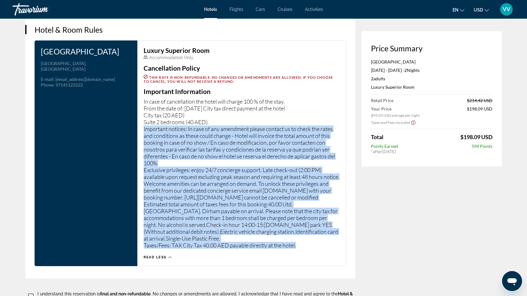
drag, startPoint x: 143, startPoint y: 127, endPoint x: 305, endPoint y: 245, distance: 201.2
click at [305, 245] on div "Luxury Superior Room Accommodation Only Cancellation Policy This rate is non-re…" at bounding box center [241, 154] width 209 height 226
click at [324, 240] on p "In case of cancellation the hotel will charge 100 % of the stay. From the date …" at bounding box center [242, 173] width 196 height 151
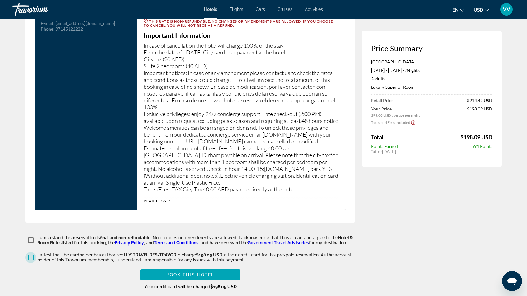
scroll to position [838, 0]
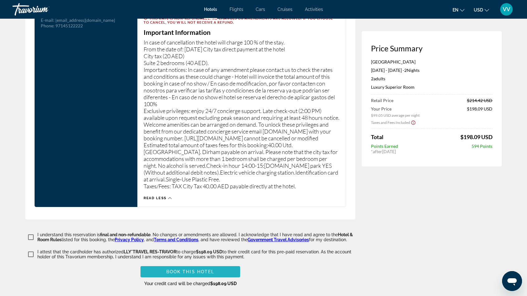
click at [211, 270] on span "Book this hotel" at bounding box center [190, 272] width 48 height 5
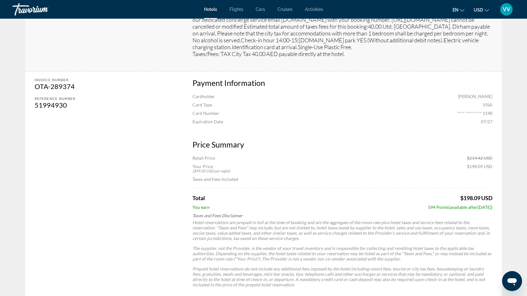
scroll to position [328, 0]
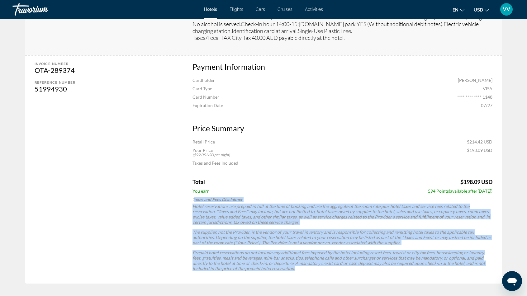
drag, startPoint x: 194, startPoint y: 199, endPoint x: 344, endPoint y: 275, distance: 168.4
click at [344, 275] on div "Payment Information Cardholder [PERSON_NAME] Card Type VISA Card Number **** **…" at bounding box center [342, 170] width 319 height 228
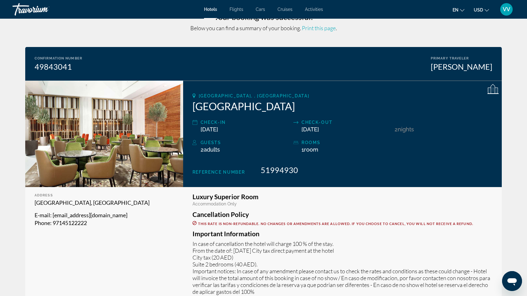
scroll to position [0, 0]
